Goal: Task Accomplishment & Management: Use online tool/utility

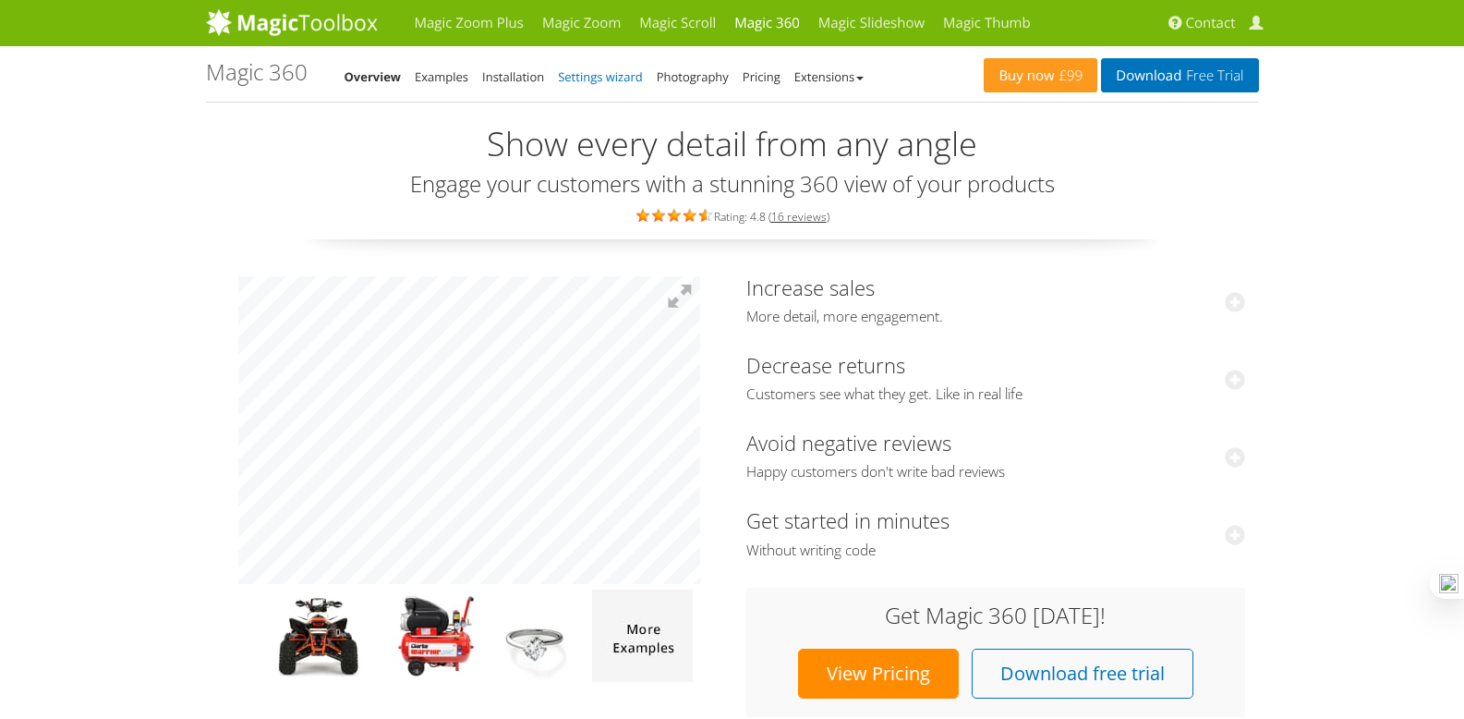
click at [602, 76] on link "Settings wizard" at bounding box center [600, 76] width 85 height 17
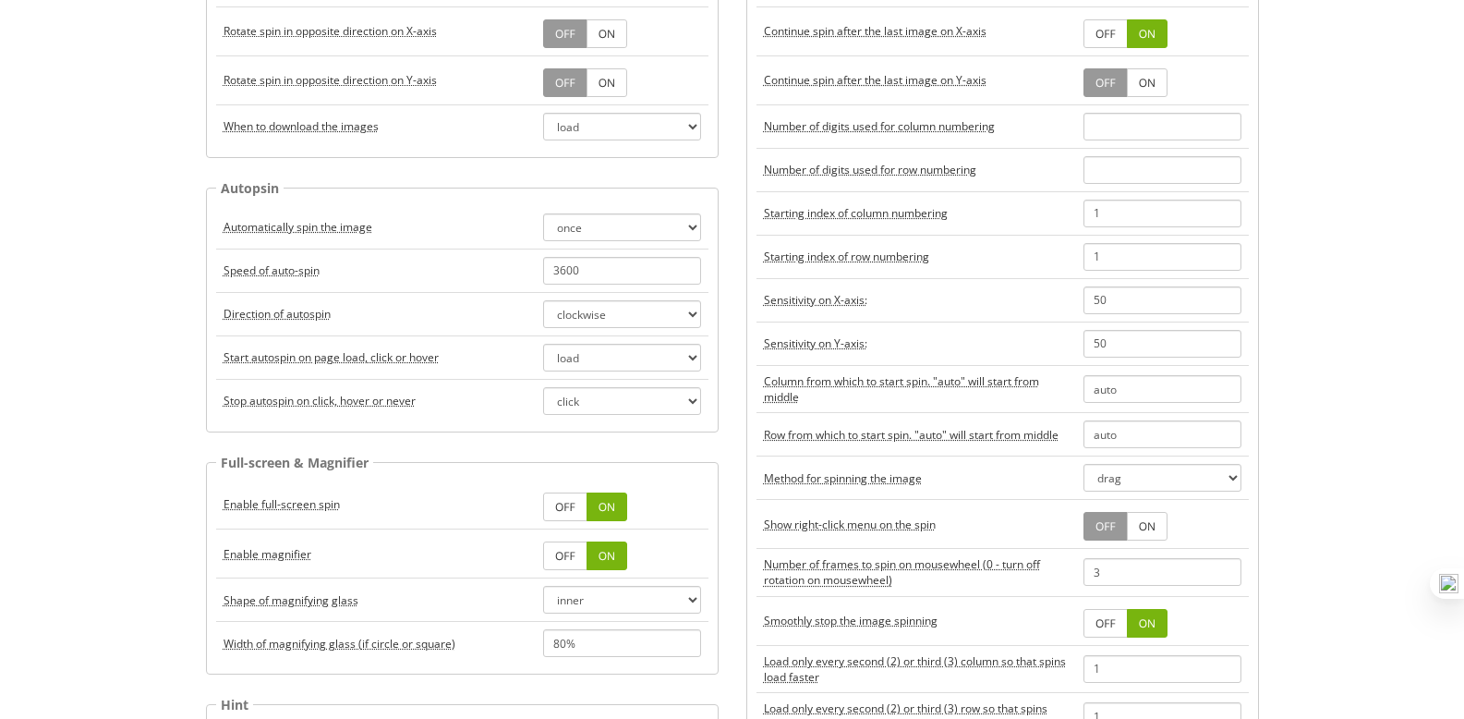
scroll to position [30, 0]
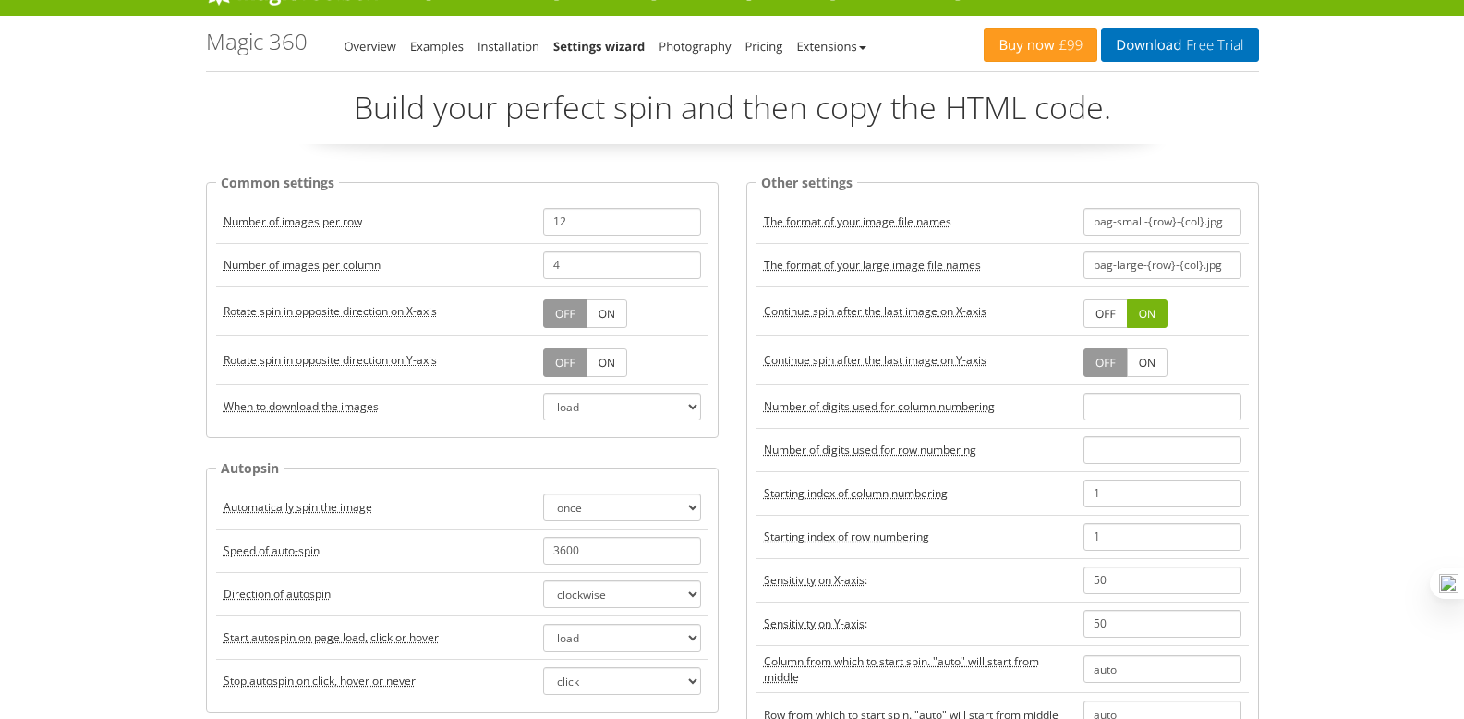
click at [820, 184] on legend "Other settings" at bounding box center [807, 182] width 101 height 21
click at [383, 172] on fieldset "Common settings Number of images per row 12 Number of images per column 4 Rotat…" at bounding box center [462, 305] width 513 height 266
